Goal: Information Seeking & Learning: Learn about a topic

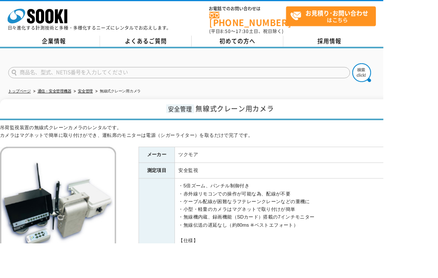
click at [279, 42] on span "初めての方へ" at bounding box center [271, 46] width 41 height 9
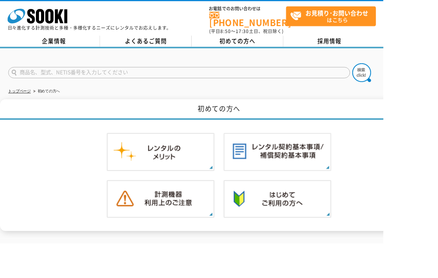
click at [71, 41] on link "企業情報" at bounding box center [61, 47] width 105 height 13
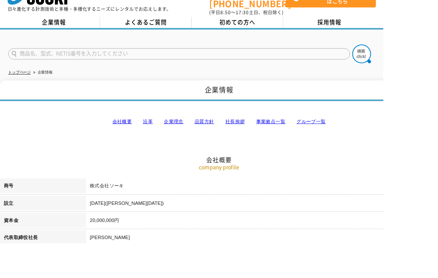
click at [139, 135] on link "会社概要" at bounding box center [139, 138] width 22 height 6
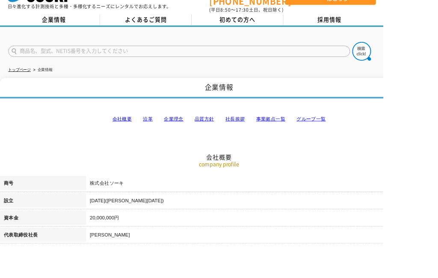
scroll to position [2, 0]
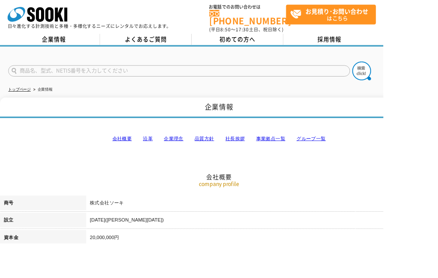
click at [308, 155] on link "事業拠点一覧" at bounding box center [308, 158] width 33 height 6
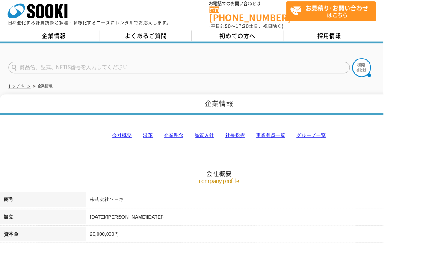
scroll to position [0, 0]
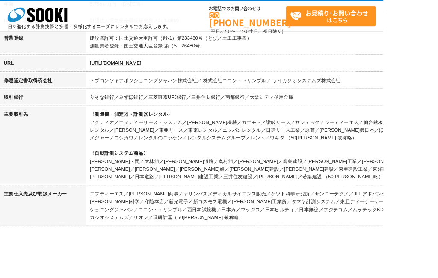
click at [437, 156] on td "〈測量機・測定器・計測器レンタル〉 アクティオ／エヌディーリース・システム／[PERSON_NAME]機械／カナモト／讃岐リース／サンテック／シーティーエス／…" at bounding box center [299, 167] width 402 height 91
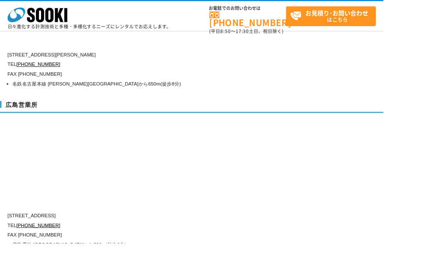
scroll to position [3132, 0]
